Goal: Transaction & Acquisition: Obtain resource

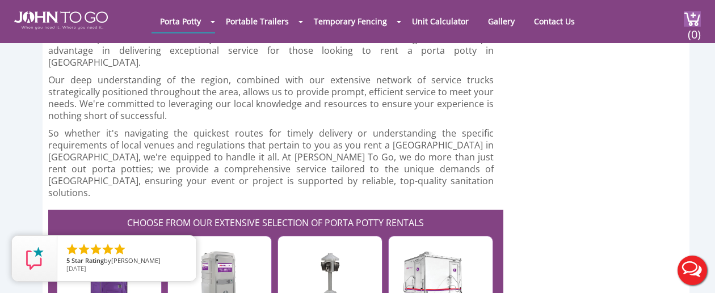
scroll to position [2497, 0]
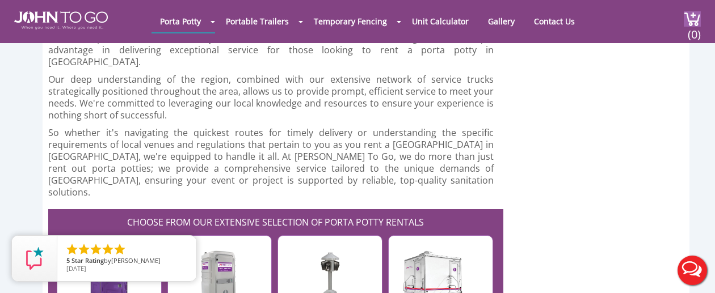
click at [131, 210] on div at bounding box center [357, 146] width 715 height 293
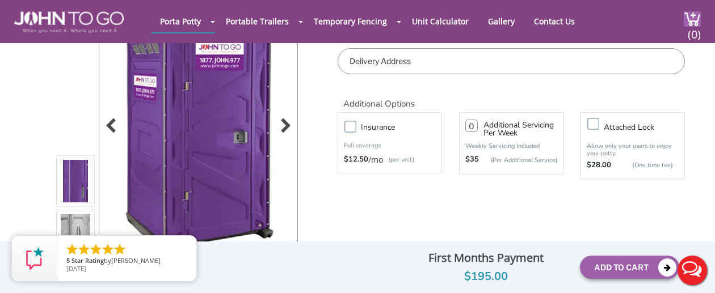
scroll to position [114, 0]
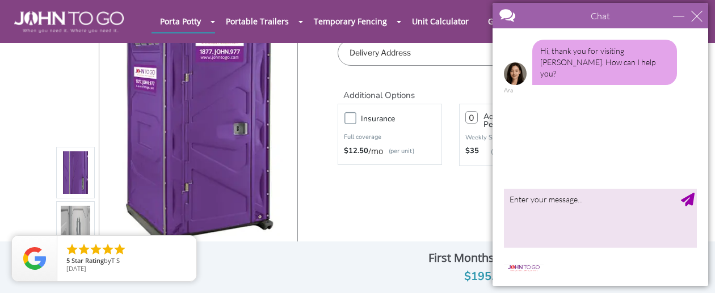
click at [697, 8] on div "Chat" at bounding box center [601, 16] width 216 height 26
click at [695, 11] on div "close" at bounding box center [696, 15] width 11 height 11
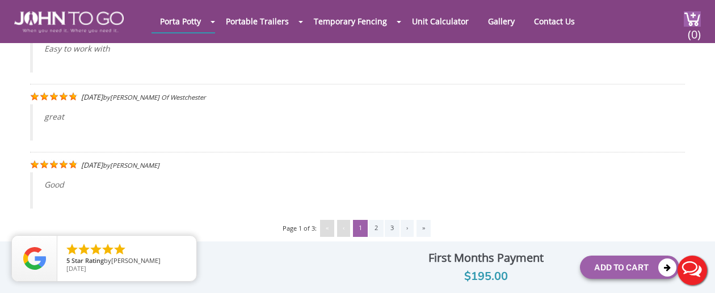
scroll to position [2346, 0]
